Goal: Task Accomplishment & Management: Manage account settings

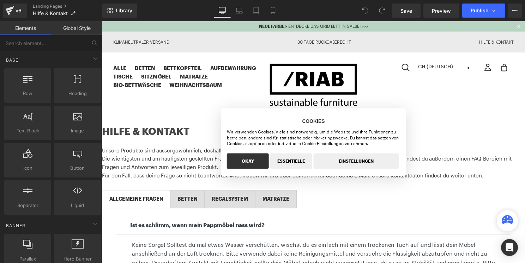
click at [234, 90] on ul "Alle Betten Bett 2.0 Bett 2.0 LOW GRID Bett Bettkopfteil Aufbewahrung Grundmodu…" at bounding box center [192, 77] width 158 height 26
click at [252, 155] on button "OKAY" at bounding box center [249, 163] width 42 height 16
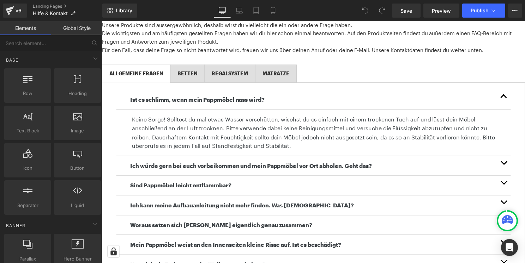
scroll to position [129, 0]
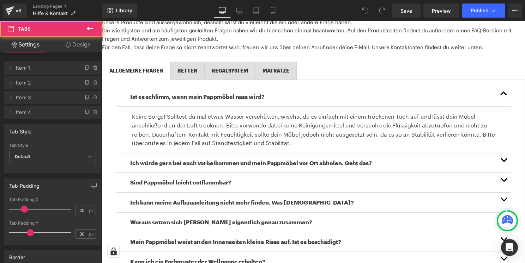
click at [196, 62] on div "ALLGEMEINE FRAGEN Text Block BETTEN Text Block REGALSYSTEM Text Block MATRATZE …" at bounding box center [315, 238] width 427 height 372
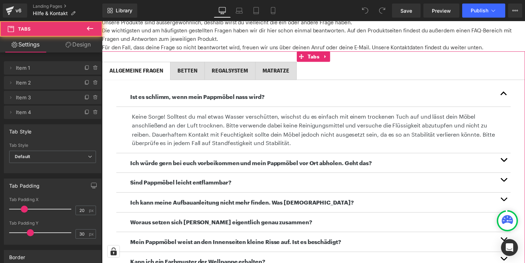
click at [196, 71] on div "BETTEN Text Block" at bounding box center [188, 72] width 20 height 8
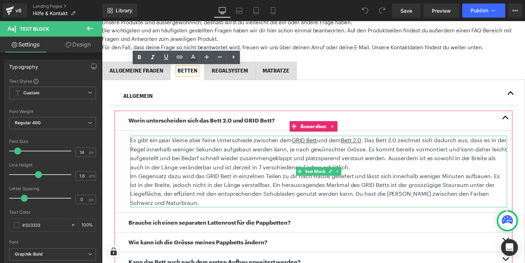
click at [367, 143] on p "Es gibt ein paar kleine aber feine Unterschiede zwischen dem GRID Bett und dem …" at bounding box center [320, 155] width 380 height 36
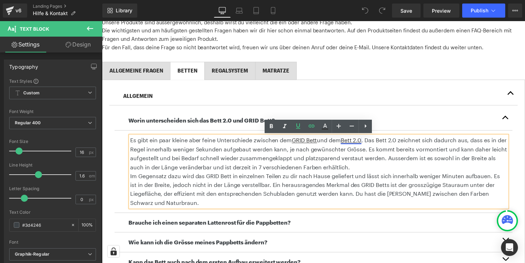
click at [363, 145] on u "Bett 2.0" at bounding box center [353, 141] width 21 height 7
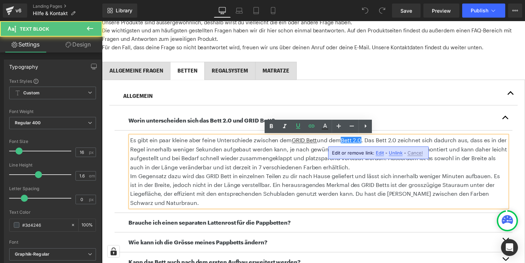
click at [391, 142] on p "Es gibt ein paar kleine aber feine Unterschiede zwischen dem GRID Bett und dem …" at bounding box center [320, 155] width 380 height 36
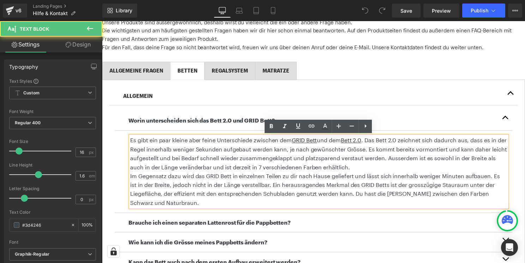
click at [374, 142] on p "Es gibt ein paar kleine aber feine Unterschiede zwischen dem GRID Bett und dem …" at bounding box center [320, 155] width 380 height 36
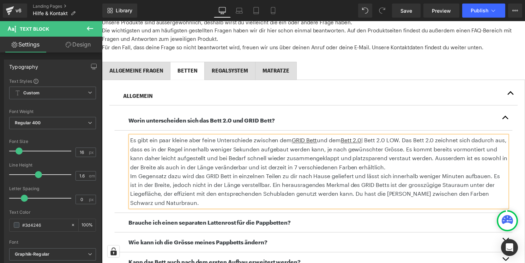
click at [381, 143] on p "Es gibt ein paar kleine aber feine Unterschiede zwischen dem GRID Bett und dem …" at bounding box center [320, 155] width 380 height 36
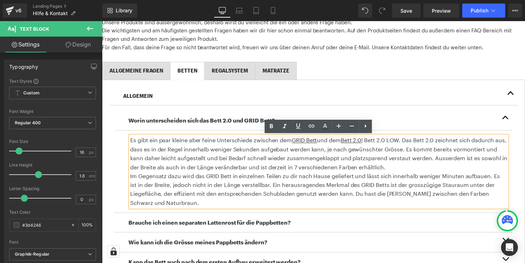
drag, startPoint x: 372, startPoint y: 142, endPoint x: 404, endPoint y: 143, distance: 32.8
click at [404, 143] on p "Es gibt ein paar kleine aber feine Unterschiede zwischen dem GRID Bett und dem …" at bounding box center [320, 155] width 380 height 36
click at [311, 127] on icon at bounding box center [311, 126] width 6 height 3
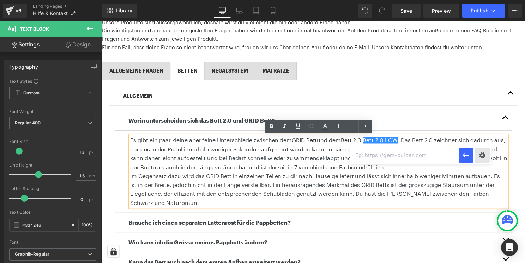
click at [483, 0] on div "Text Color Highlight Color #333333 Edit or remove link: Edit - Unlink - Cancel" at bounding box center [262, 0] width 525 height 0
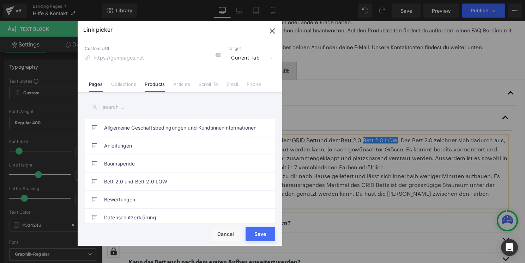
click at [151, 81] on link "Products" at bounding box center [155, 86] width 20 height 11
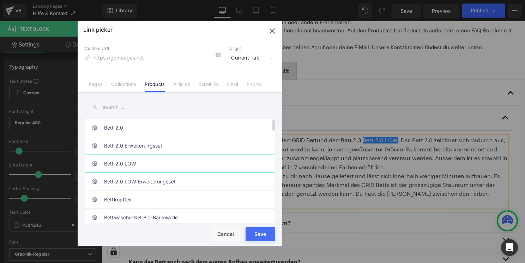
click at [136, 166] on link "Bett 2.0 LOW" at bounding box center [181, 164] width 155 height 18
type input "/products/bett-2-0-low"
click at [270, 240] on button "Save" at bounding box center [260, 234] width 30 height 14
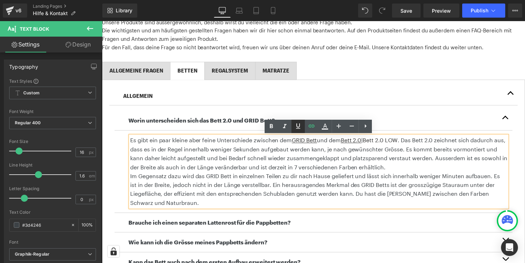
click at [299, 126] on icon at bounding box center [298, 125] width 4 height 5
click at [417, 4] on link "Save" at bounding box center [406, 11] width 29 height 14
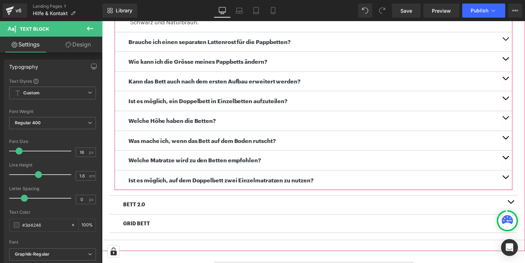
scroll to position [323, 0]
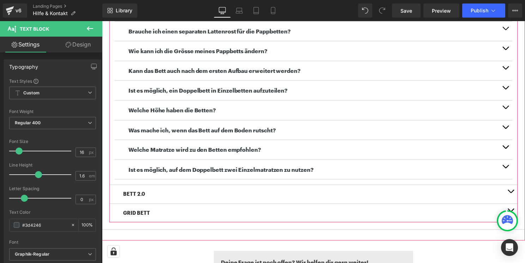
click at [514, 195] on span "button" at bounding box center [514, 195] width 0 height 0
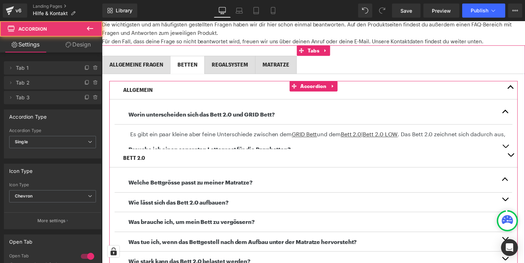
scroll to position [49, 0]
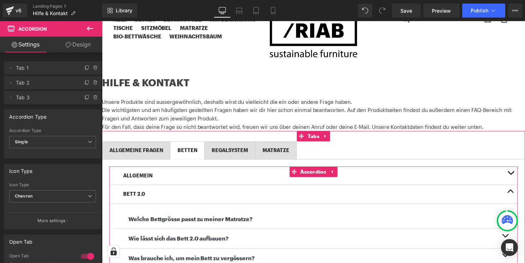
click at [155, 195] on p "BETT 2.0" at bounding box center [315, 196] width 384 height 8
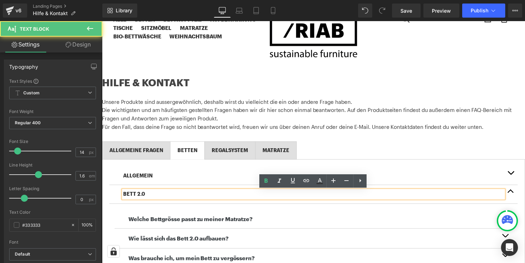
click at [155, 195] on p "BETT 2.0" at bounding box center [315, 196] width 384 height 8
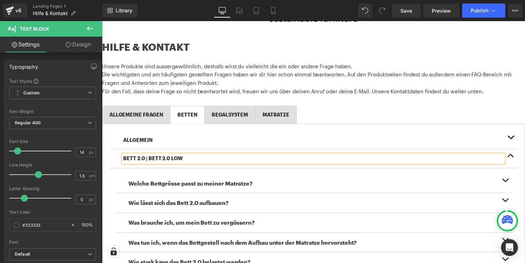
scroll to position [105, 0]
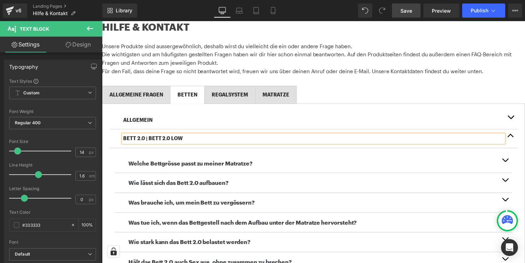
click at [411, 11] on span "Save" at bounding box center [406, 10] width 12 height 7
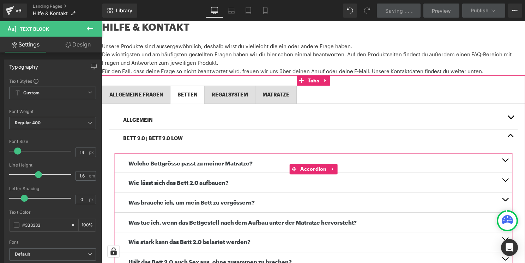
click at [507, 184] on button "button" at bounding box center [508, 185] width 14 height 20
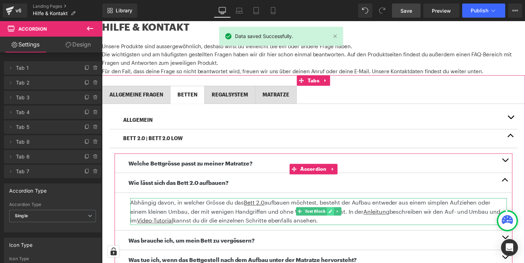
click at [329, 216] on link at bounding box center [332, 213] width 7 height 8
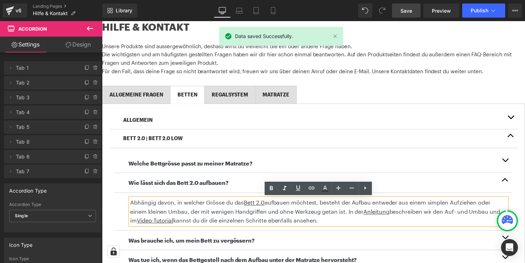
click at [368, 217] on p "Abhängig davon, in welcher Grösse du das Bett 2.0 aufbauen möchtest, besteht de…" at bounding box center [320, 213] width 380 height 27
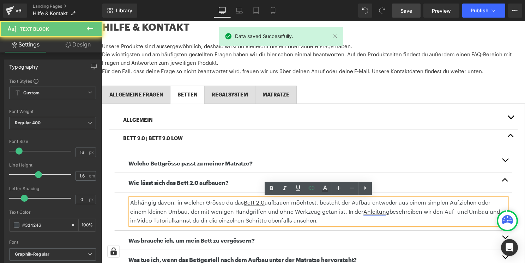
click at [366, 214] on link "Anleitun" at bounding box center [377, 213] width 23 height 7
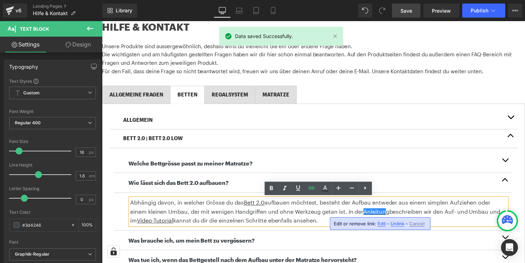
click at [380, 222] on span "Edit" at bounding box center [381, 224] width 8 height 6
type input "[URL][DOMAIN_NAME]"
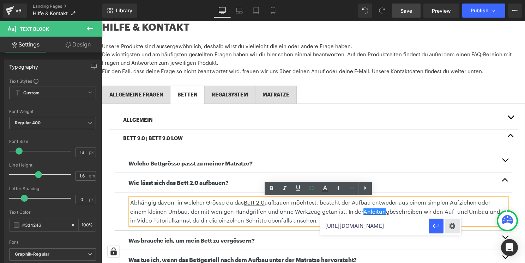
click at [452, 0] on div "Text Color Highlight Color #333333 Edit or remove link: Edit - Unlink - Cancel …" at bounding box center [262, 0] width 525 height 0
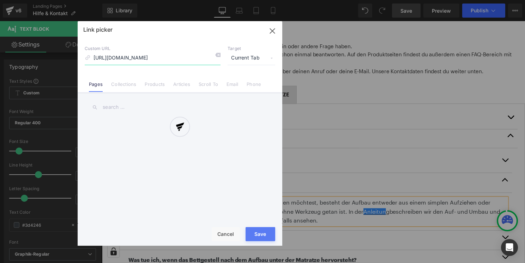
scroll to position [0, 111]
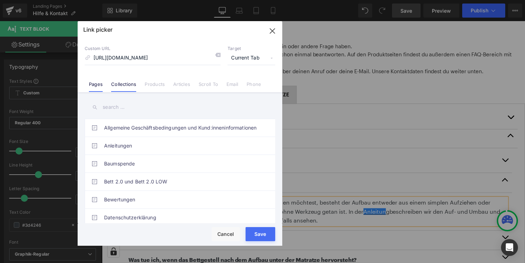
click at [120, 81] on link "Collections" at bounding box center [123, 86] width 25 height 11
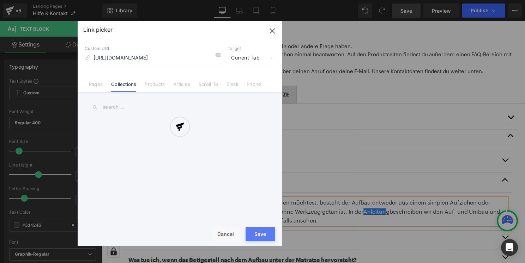
click at [94, 82] on div at bounding box center [180, 133] width 204 height 225
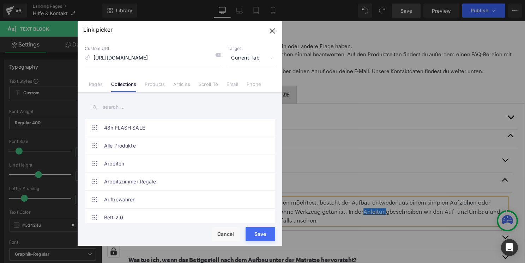
click at [94, 82] on link "Pages" at bounding box center [96, 86] width 14 height 11
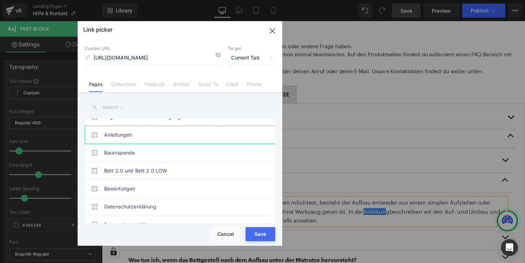
scroll to position [4, 0]
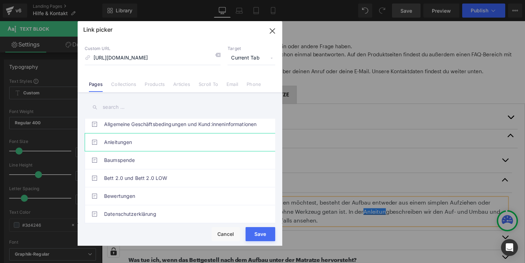
click at [144, 142] on link "Anleitungen" at bounding box center [181, 143] width 155 height 18
type input "/pages/anleitungen"
click at [269, 229] on button "Save" at bounding box center [260, 234] width 30 height 14
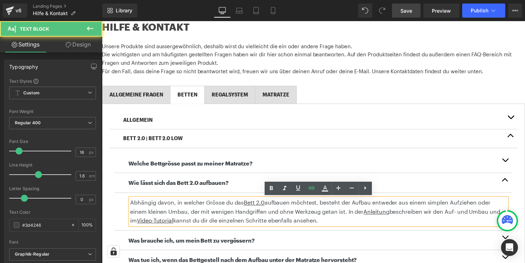
click at [164, 215] on p "Abhängig davon, in welcher Grösse du das Bett 2.0 aufbauen möchtest, besteht de…" at bounding box center [320, 213] width 380 height 27
click at [146, 224] on u "Video-Tutorial" at bounding box center [155, 222] width 37 height 7
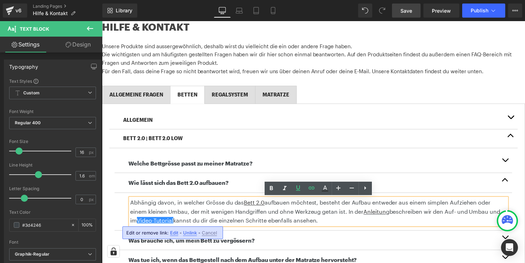
click at [174, 232] on span "Edit" at bounding box center [174, 233] width 8 height 6
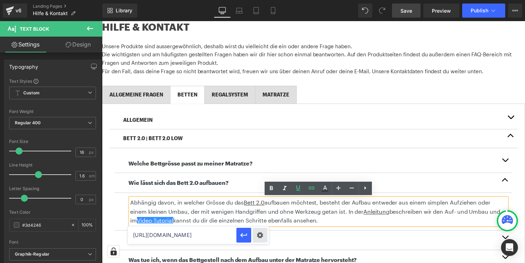
click at [259, 0] on div "You are previewing how the will restyle your page. You can not edit Elements in…" at bounding box center [262, 0] width 525 height 0
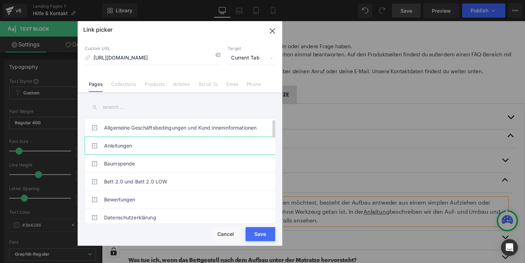
click at [120, 143] on link "Anleitungen" at bounding box center [181, 146] width 155 height 18
type input "/pages/anleitungen"
click at [271, 239] on button "Save" at bounding box center [260, 234] width 30 height 14
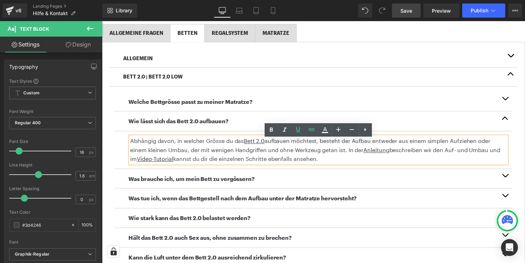
scroll to position [174, 0]
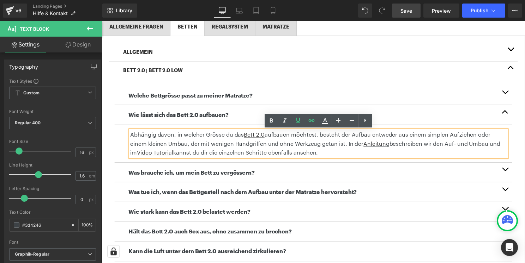
click at [509, 171] on button "button" at bounding box center [508, 174] width 14 height 20
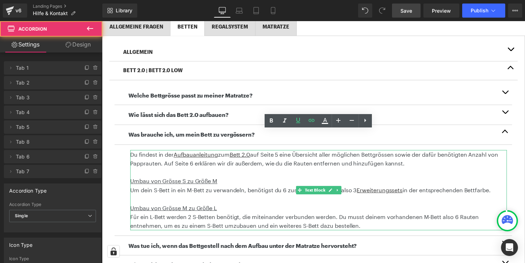
click at [214, 184] on u "Umbau von Grösse S zu Größe M" at bounding box center [174, 182] width 88 height 7
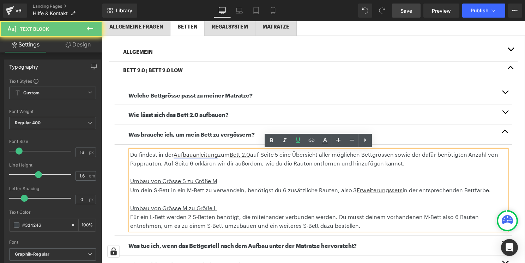
click at [199, 153] on u "Aufbauanleitung" at bounding box center [196, 156] width 45 height 7
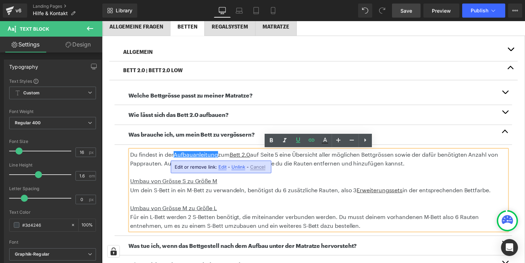
click at [223, 167] on span "Edit" at bounding box center [222, 167] width 8 height 6
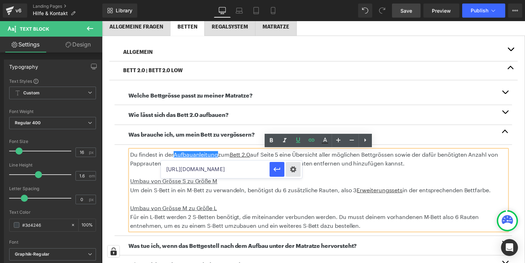
click at [295, 0] on div "Text Color Highlight Color #333333 Edit or remove link: Edit - Unlink - Cancel …" at bounding box center [262, 0] width 525 height 0
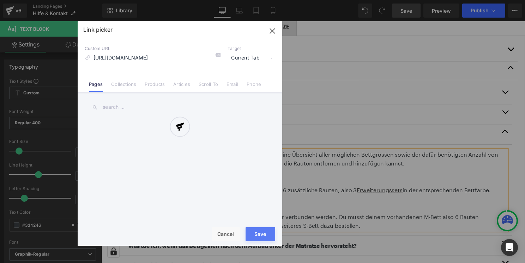
scroll to position [0, 111]
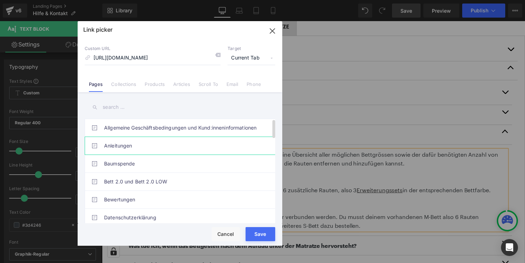
click at [137, 149] on link "Anleitungen" at bounding box center [181, 146] width 155 height 18
type input "/pages/anleitungen"
click at [271, 240] on button "Save" at bounding box center [260, 234] width 30 height 14
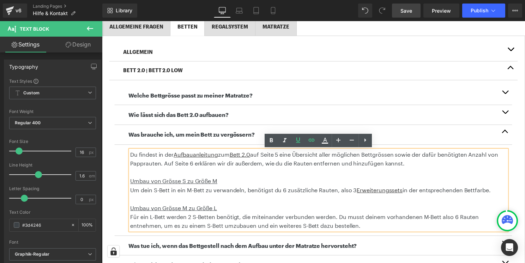
click at [285, 158] on p "Du findest in der Aufbauanleitung zum Bett 2.0 auf Seite 5 eine Übersicht aller…" at bounding box center [320, 161] width 380 height 18
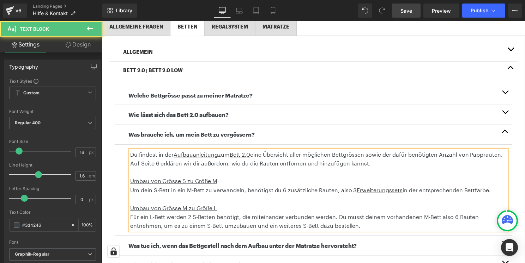
click at [163, 169] on p "Du findest in der Aufbauanleitung zum Bett 2.0 eine Übersicht aller möglichen B…" at bounding box center [320, 161] width 380 height 18
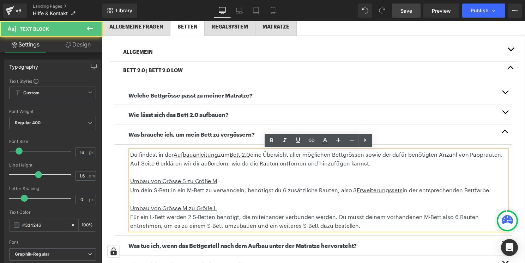
drag, startPoint x: 160, startPoint y: 165, endPoint x: 130, endPoint y: 163, distance: 30.8
click at [130, 163] on div "Du findest in der Aufbauanleitung zum Bett 2.0 eine Übersicht aller möglichen B…" at bounding box center [320, 192] width 380 height 81
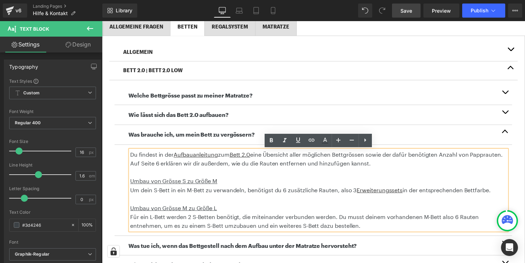
click at [146, 167] on p "Du findest in der Aufbauanleitung zum Bett 2.0 eine Übersicht aller möglichen B…" at bounding box center [320, 161] width 380 height 18
drag, startPoint x: 159, startPoint y: 166, endPoint x: 132, endPoint y: 164, distance: 26.9
click at [132, 164] on p "Du findest in der Aufbauanleitung zum Bett 2.0 eine Übersicht aller möglichen B…" at bounding box center [320, 161] width 380 height 18
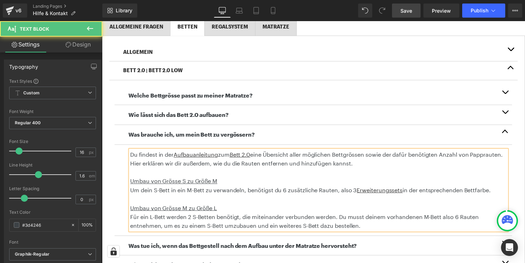
click at [264, 177] on p at bounding box center [320, 174] width 380 height 9
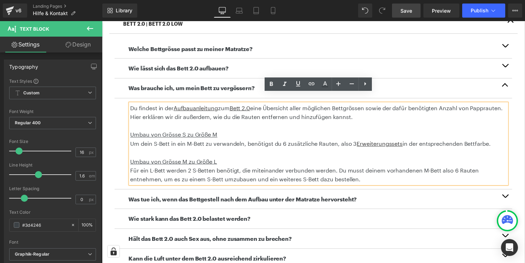
scroll to position [231, 0]
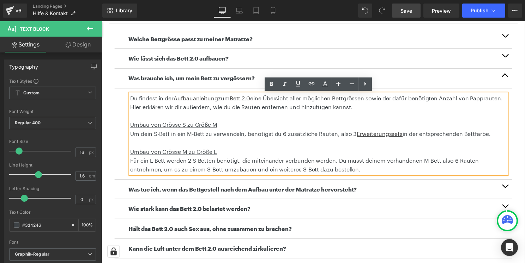
click at [507, 187] on button "button" at bounding box center [508, 191] width 14 height 20
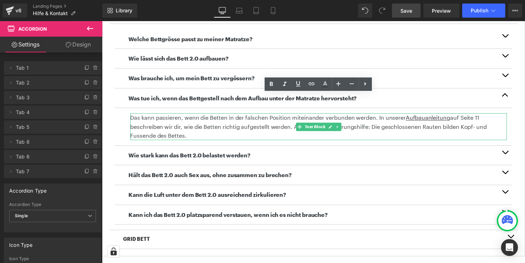
click at [479, 120] on p "Das kann passieren, wenn die Betten in der falschen Position miteinander verbun…" at bounding box center [320, 127] width 380 height 27
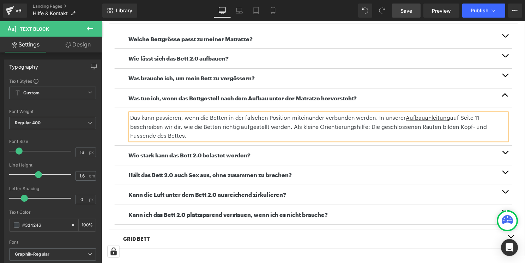
click at [479, 120] on p "Das kann passieren, wenn die Betten in der falschen Position miteinander verbun…" at bounding box center [320, 127] width 380 height 27
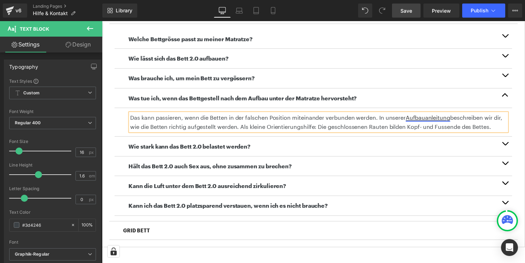
click at [437, 118] on u "Aufbauanleitung" at bounding box center [430, 118] width 45 height 7
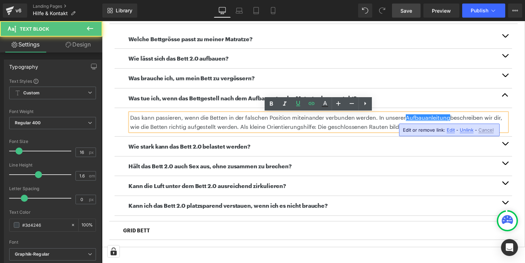
click at [451, 132] on span "Edit" at bounding box center [450, 130] width 8 height 6
type input "[URL][DOMAIN_NAME]"
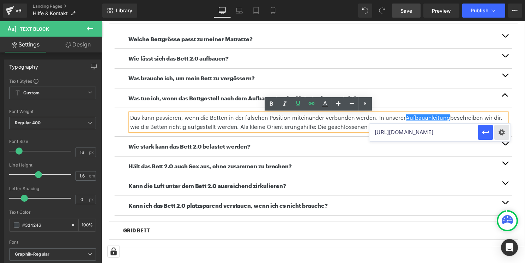
click at [496, 0] on div "Text Color Highlight Color #333333 Edit or remove link: Edit - Unlink - Cancel …" at bounding box center [262, 0] width 525 height 0
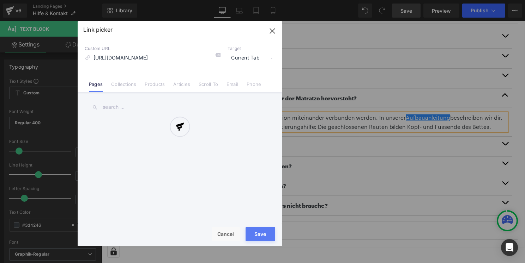
scroll to position [0, 111]
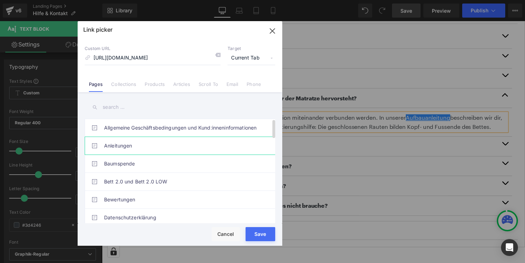
click at [128, 142] on link "Anleitungen" at bounding box center [181, 146] width 155 height 18
type input "/pages/anleitungen"
click at [272, 229] on button "Save" at bounding box center [260, 234] width 30 height 14
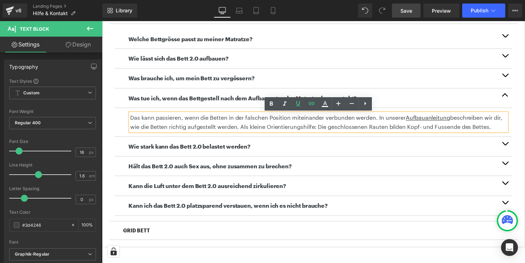
click at [508, 147] on button "button" at bounding box center [508, 148] width 14 height 20
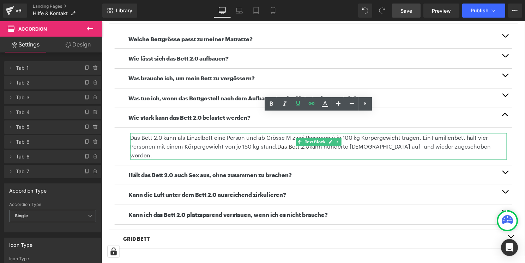
click at [348, 141] on p "Das Bett 2.0 kann als Einzelbett eine Person und ab Grösse M zwei Personen à je…" at bounding box center [320, 147] width 380 height 27
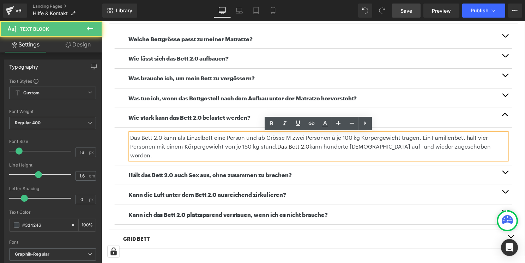
click at [348, 141] on p "Das Bett 2.0 kann als Einzelbett eine Person und ab Grösse M zwei Personen à je…" at bounding box center [320, 147] width 380 height 27
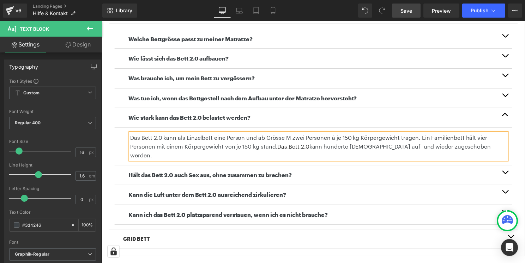
click at [508, 176] on span "button" at bounding box center [508, 176] width 0 height 0
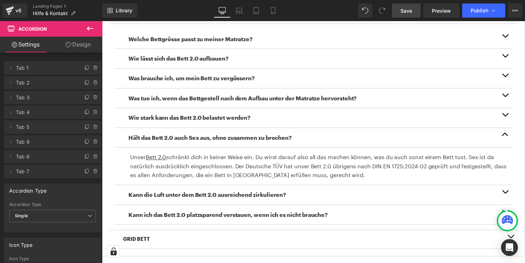
click at [508, 195] on span "button" at bounding box center [508, 195] width 0 height 0
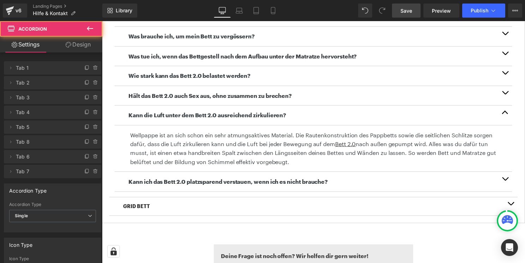
click at [508, 180] on button "button" at bounding box center [508, 183] width 14 height 20
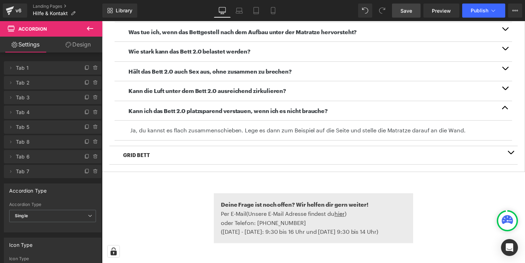
click at [515, 155] on button "button" at bounding box center [514, 156] width 14 height 18
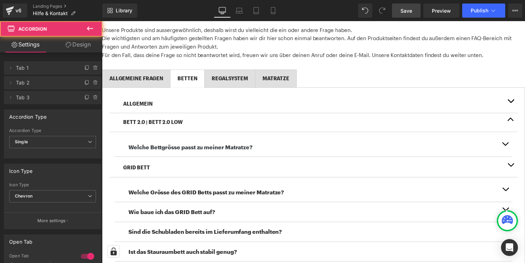
scroll to position [108, 0]
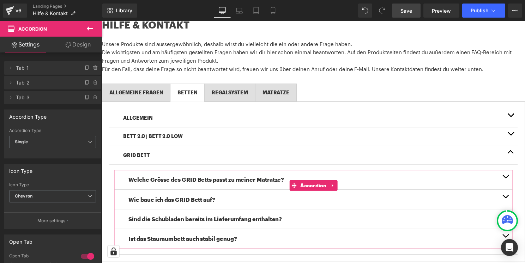
click at [509, 177] on button "button" at bounding box center [509, 181] width 14 height 20
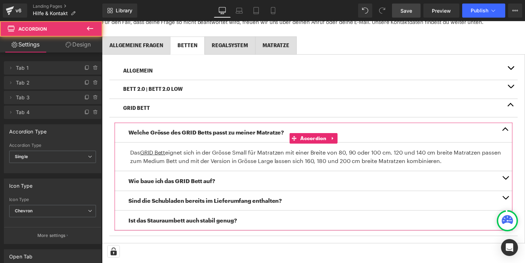
scroll to position [156, 0]
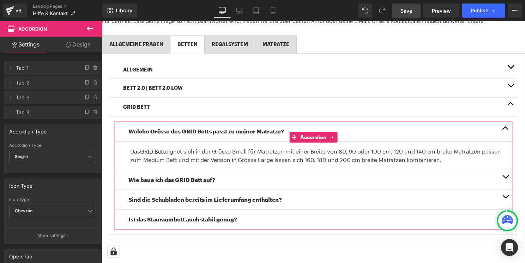
click at [509, 180] on span "button" at bounding box center [509, 180] width 0 height 0
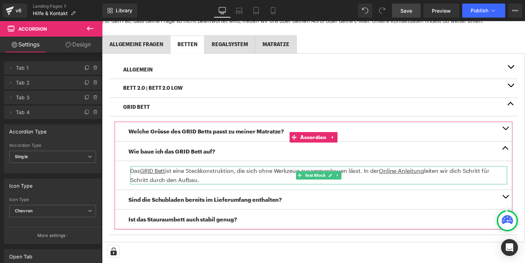
click at [415, 169] on div at bounding box center [320, 169] width 380 height 2
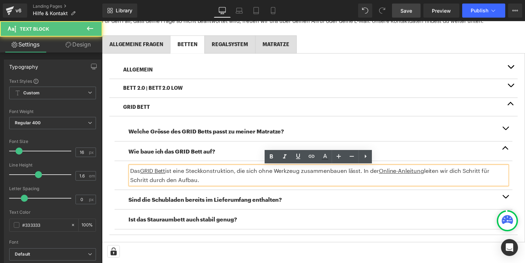
click at [437, 175] on p "Das GRID Bett ist eine Steckkonstruktion, die sich ohne Werkzeug zusammenbauen …" at bounding box center [320, 177] width 380 height 18
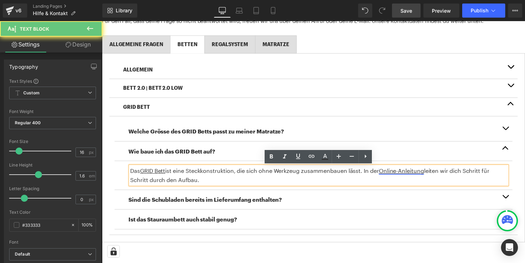
click at [412, 173] on u "Online-Anleitung" at bounding box center [403, 172] width 45 height 7
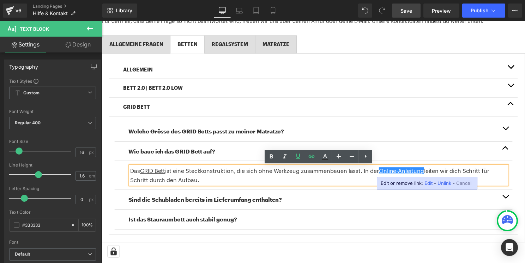
click at [426, 184] on span "Edit" at bounding box center [428, 183] width 8 height 6
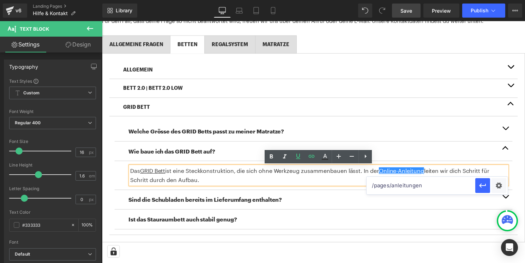
drag, startPoint x: 536, startPoint y: 208, endPoint x: 366, endPoint y: 188, distance: 171.4
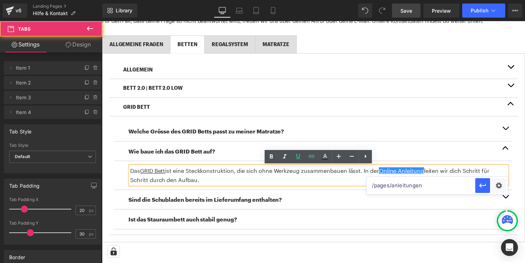
click at [521, 177] on div "ALLGEMEIN Text Block Worin unterscheiden sich das Bett 2.0 und GRID Bett? Text …" at bounding box center [315, 149] width 427 height 191
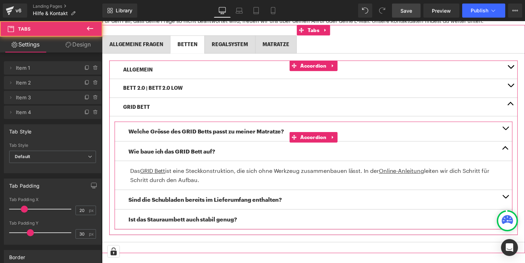
click at [509, 200] on span "button" at bounding box center [509, 200] width 0 height 0
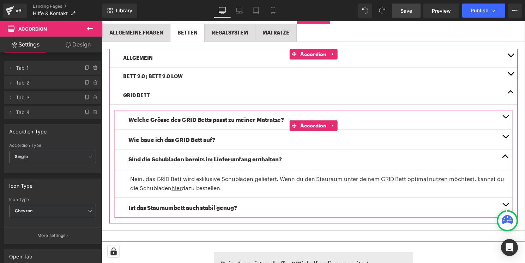
scroll to position [218, 0]
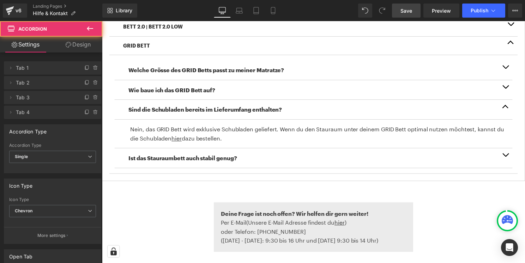
click at [510, 158] on button "button" at bounding box center [509, 159] width 14 height 20
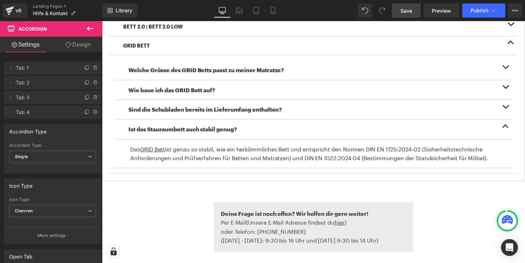
click at [406, 15] on link "Save" at bounding box center [406, 11] width 29 height 14
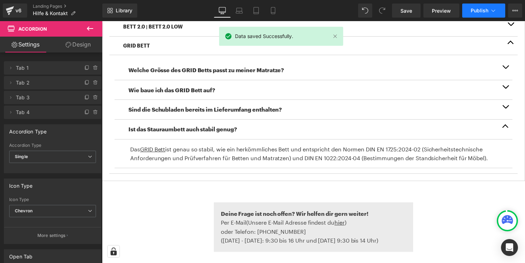
click at [478, 11] on span "Publish" at bounding box center [479, 11] width 18 height 6
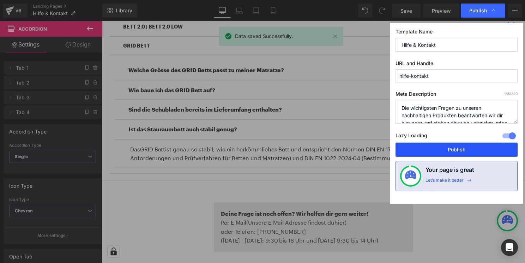
click at [441, 145] on button "Publish" at bounding box center [456, 150] width 122 height 14
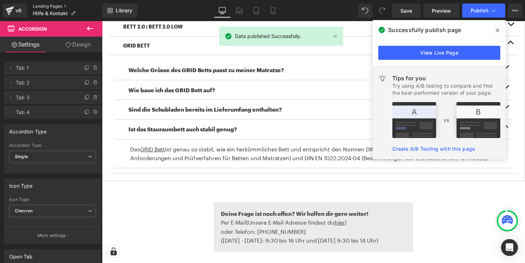
click at [53, 5] on link "Landing Pages" at bounding box center [67, 7] width 69 height 6
